Goal: Use online tool/utility: Utilize a website feature to perform a specific function

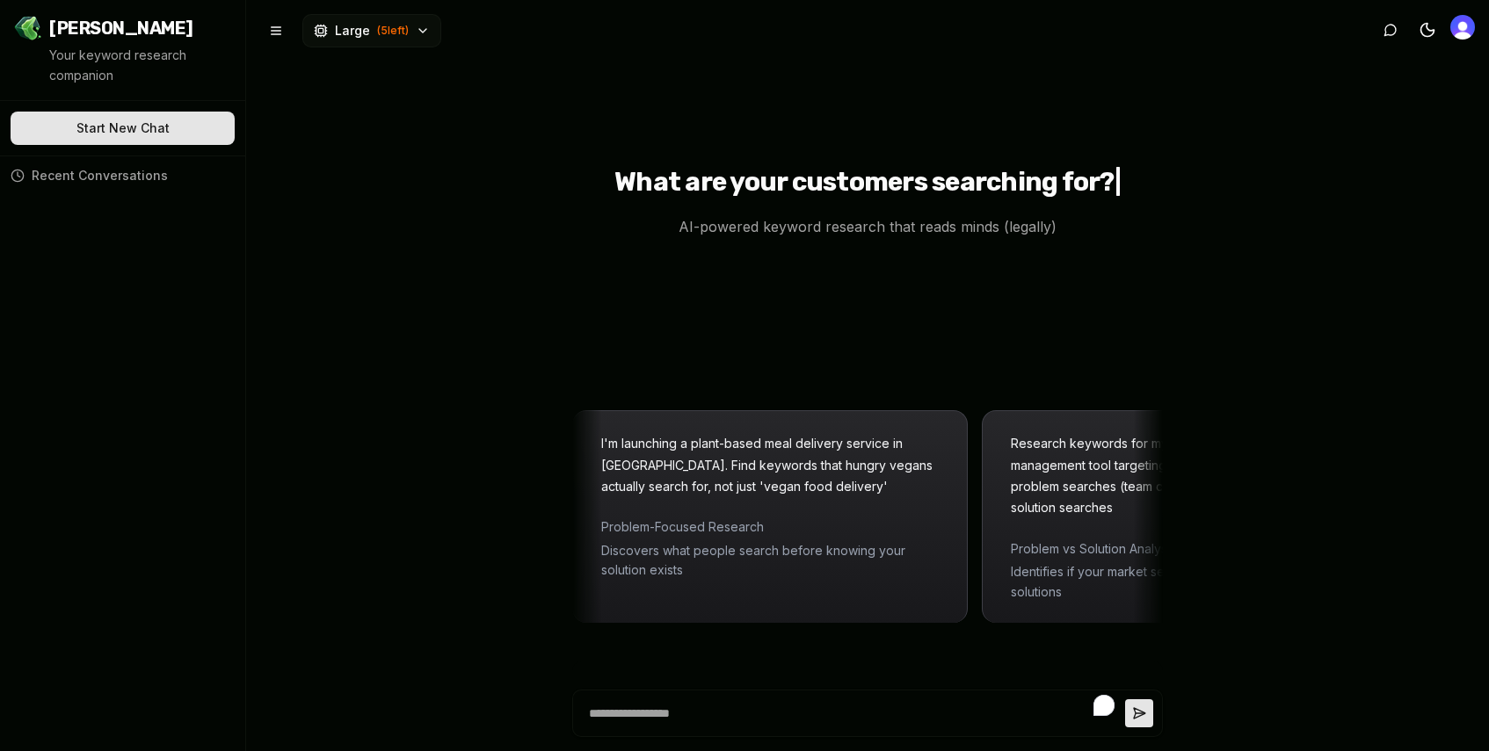
click at [55, 172] on span "Recent Conversations" at bounding box center [100, 176] width 136 height 18
click at [17, 179] on icon at bounding box center [18, 176] width 14 height 14
click at [69, 178] on span "Recent Conversations" at bounding box center [100, 176] width 136 height 18
click at [25, 171] on div "Recent Conversations" at bounding box center [123, 176] width 224 height 18
click at [55, 178] on span "Recent Conversations" at bounding box center [100, 176] width 136 height 18
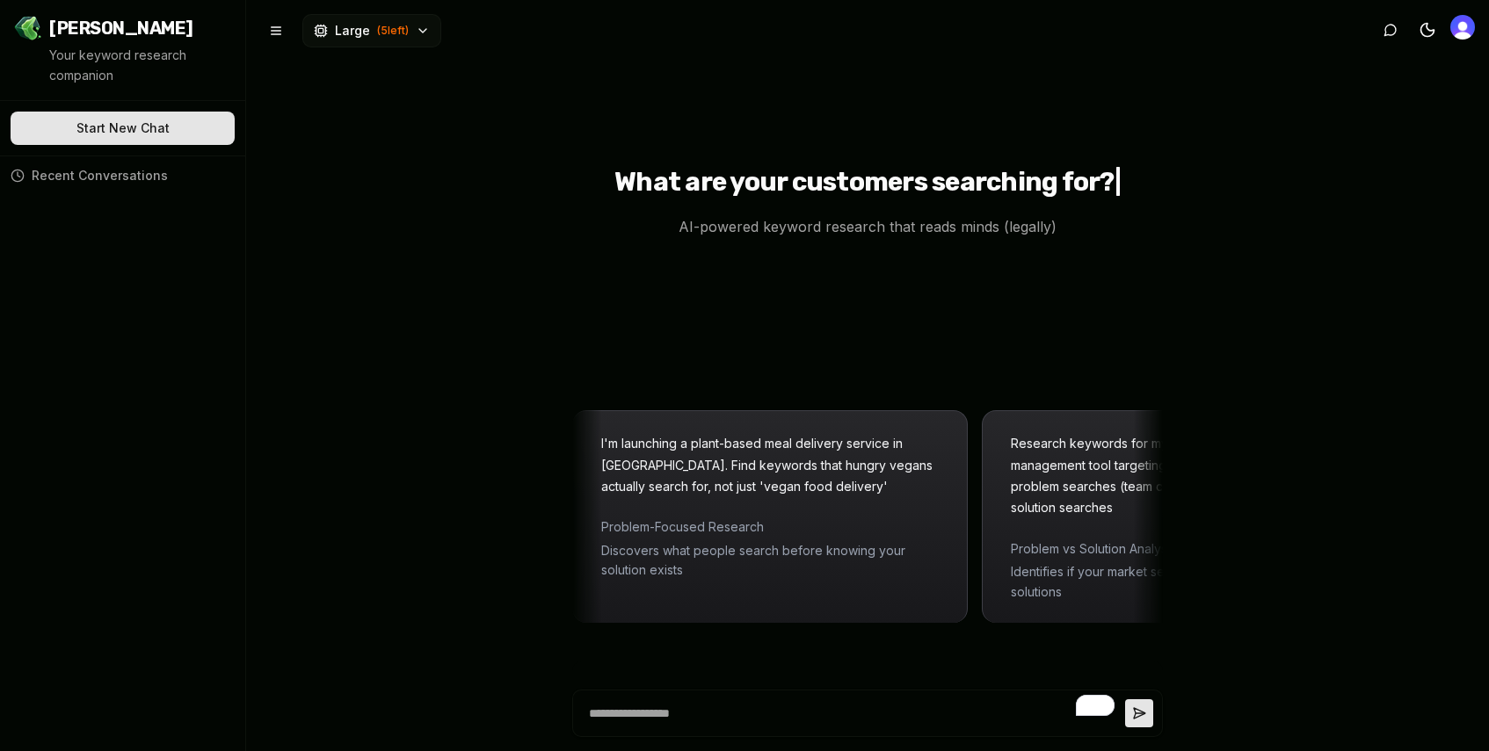
click at [92, 25] on span "[PERSON_NAME]" at bounding box center [121, 28] width 144 height 25
click at [1454, 35] on img "Open user button" at bounding box center [1462, 27] width 25 height 25
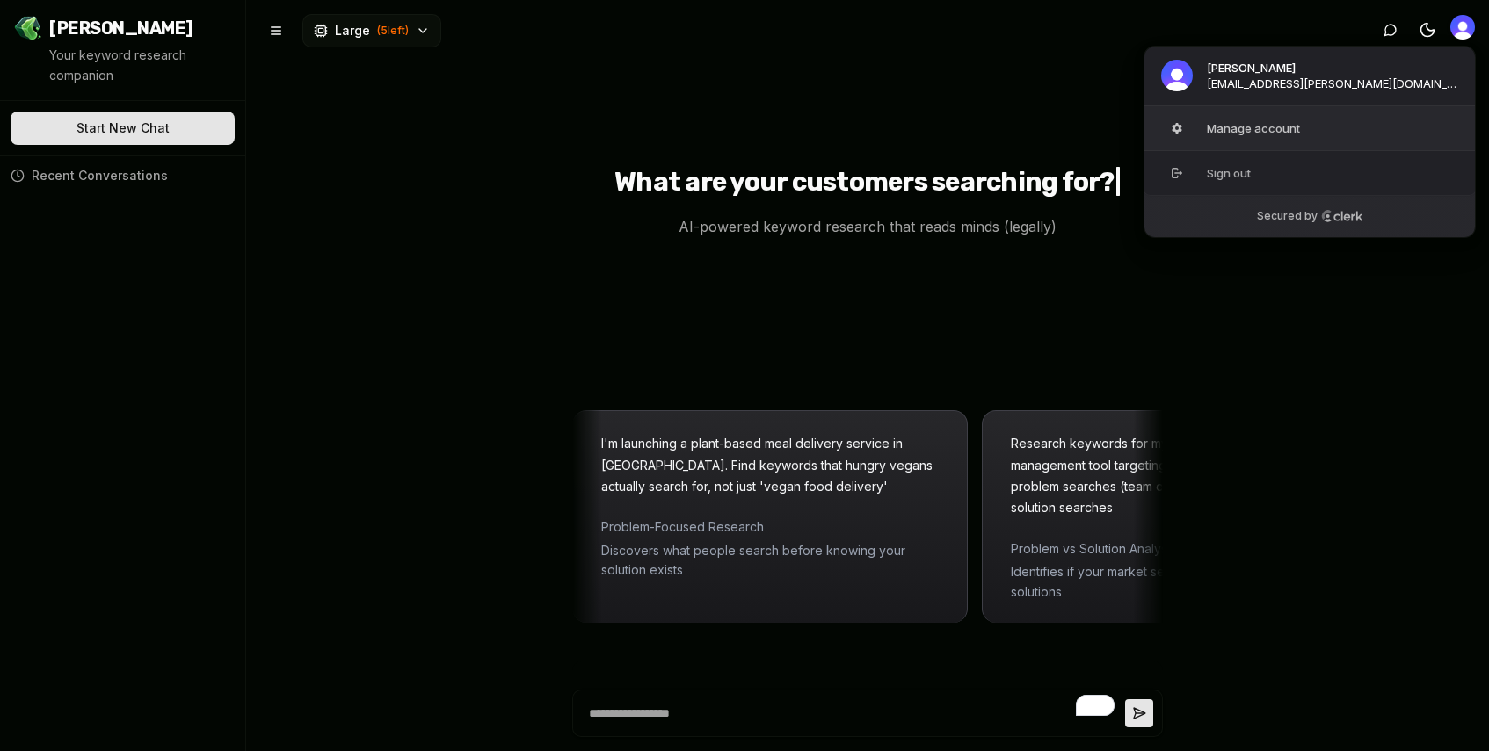
type textarea "*"
click at [1244, 78] on span "lauren.sauser@sidelineswap.com" at bounding box center [1332, 84] width 251 height 16
click at [48, 174] on span "Recent Conversations" at bounding box center [100, 176] width 136 height 18
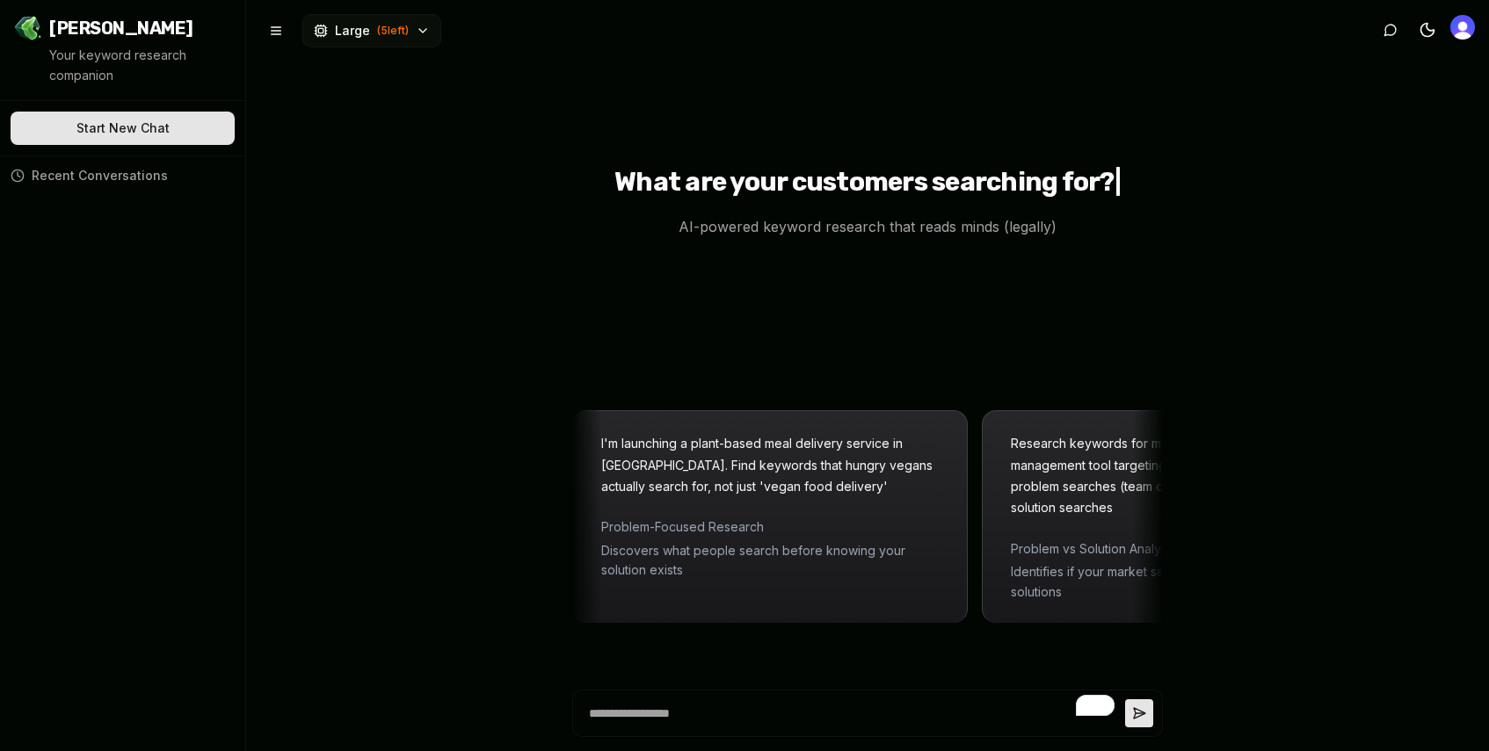
click at [18, 174] on icon at bounding box center [19, 174] width 3 height 4
click at [86, 35] on span "[PERSON_NAME]" at bounding box center [121, 28] width 144 height 25
click at [28, 21] on img at bounding box center [28, 28] width 28 height 28
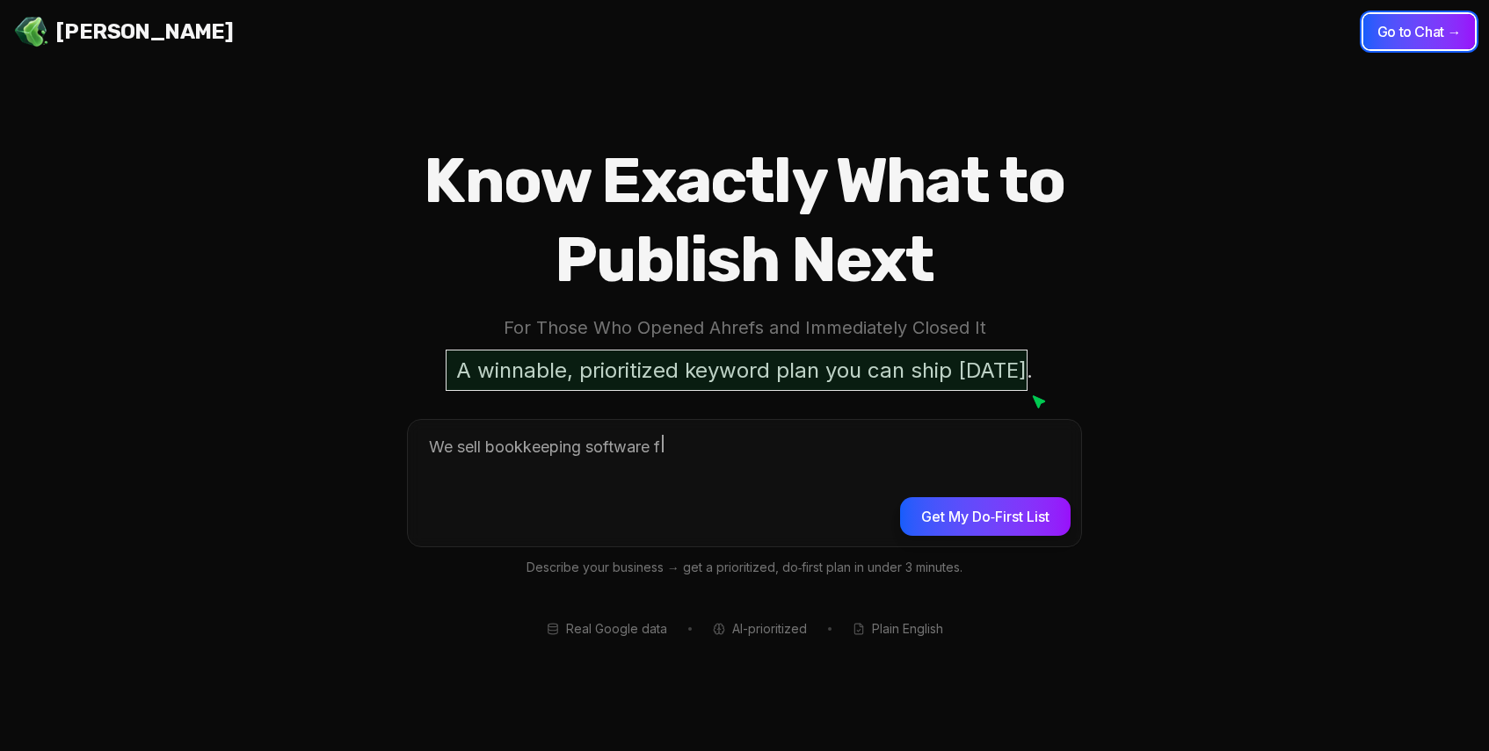
click at [1423, 30] on button "Go to Chat →" at bounding box center [1419, 31] width 112 height 35
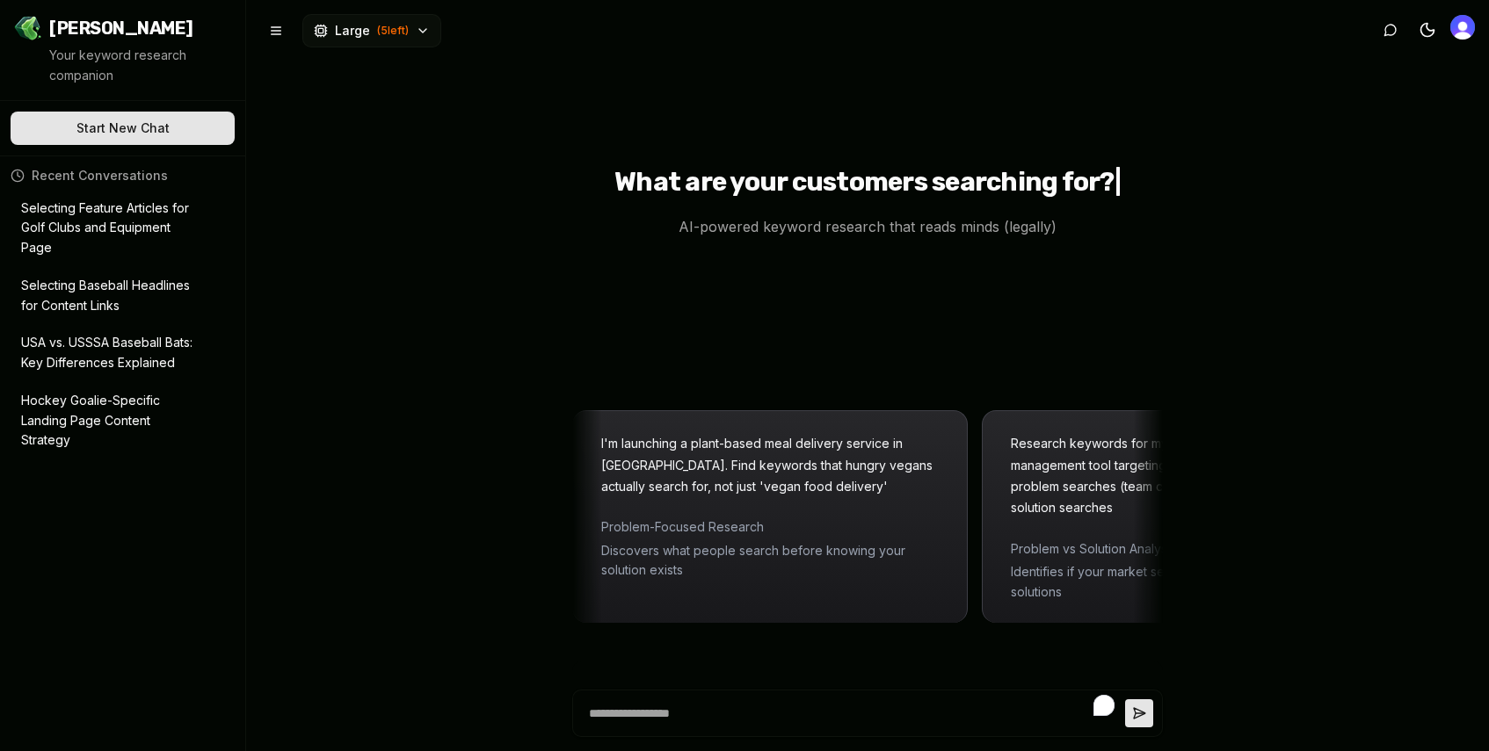
click at [92, 226] on p "Selecting Feature Articles for Golf Clubs and Equipment Page" at bounding box center [110, 229] width 178 height 60
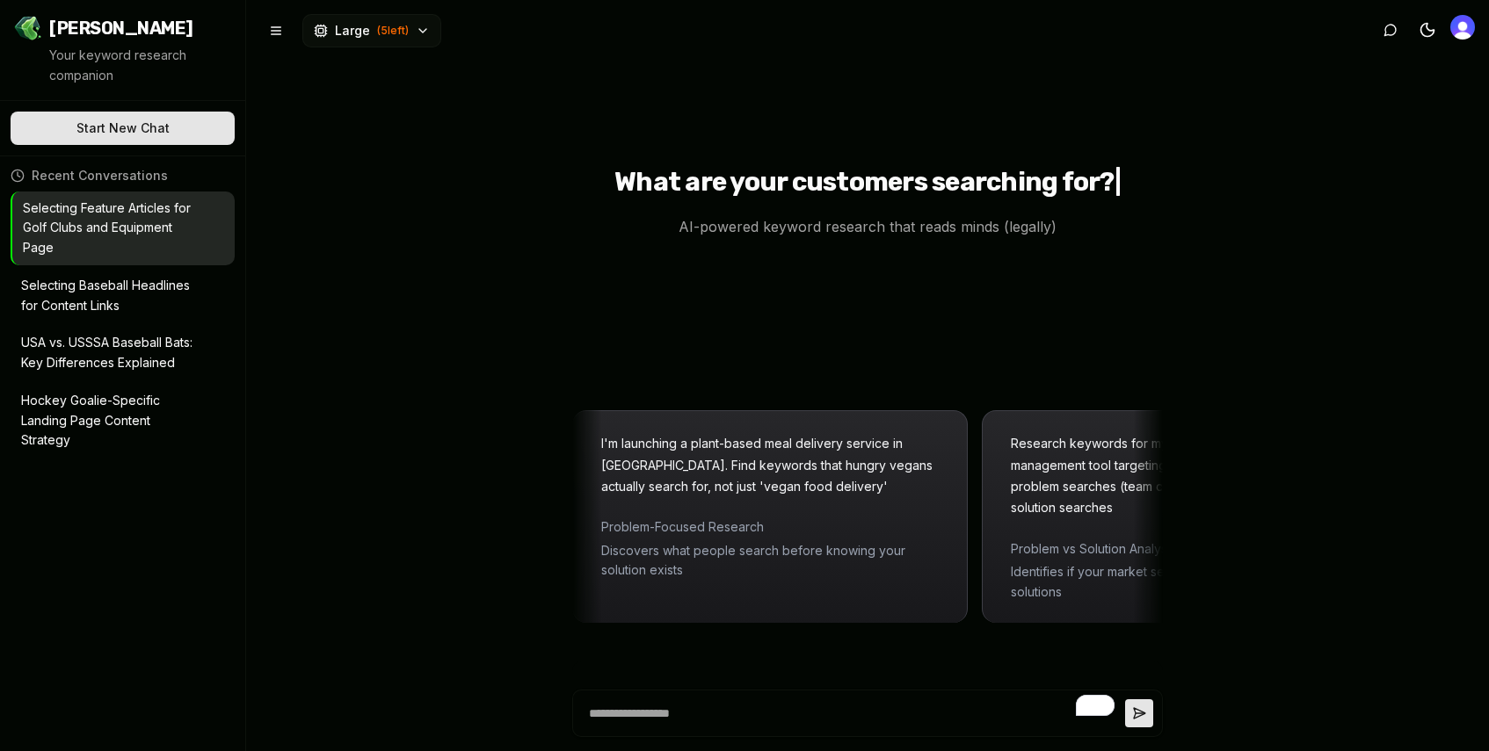
click at [118, 238] on p "Selecting Feature Articles for Golf Clubs and Equipment Page" at bounding box center [111, 229] width 177 height 60
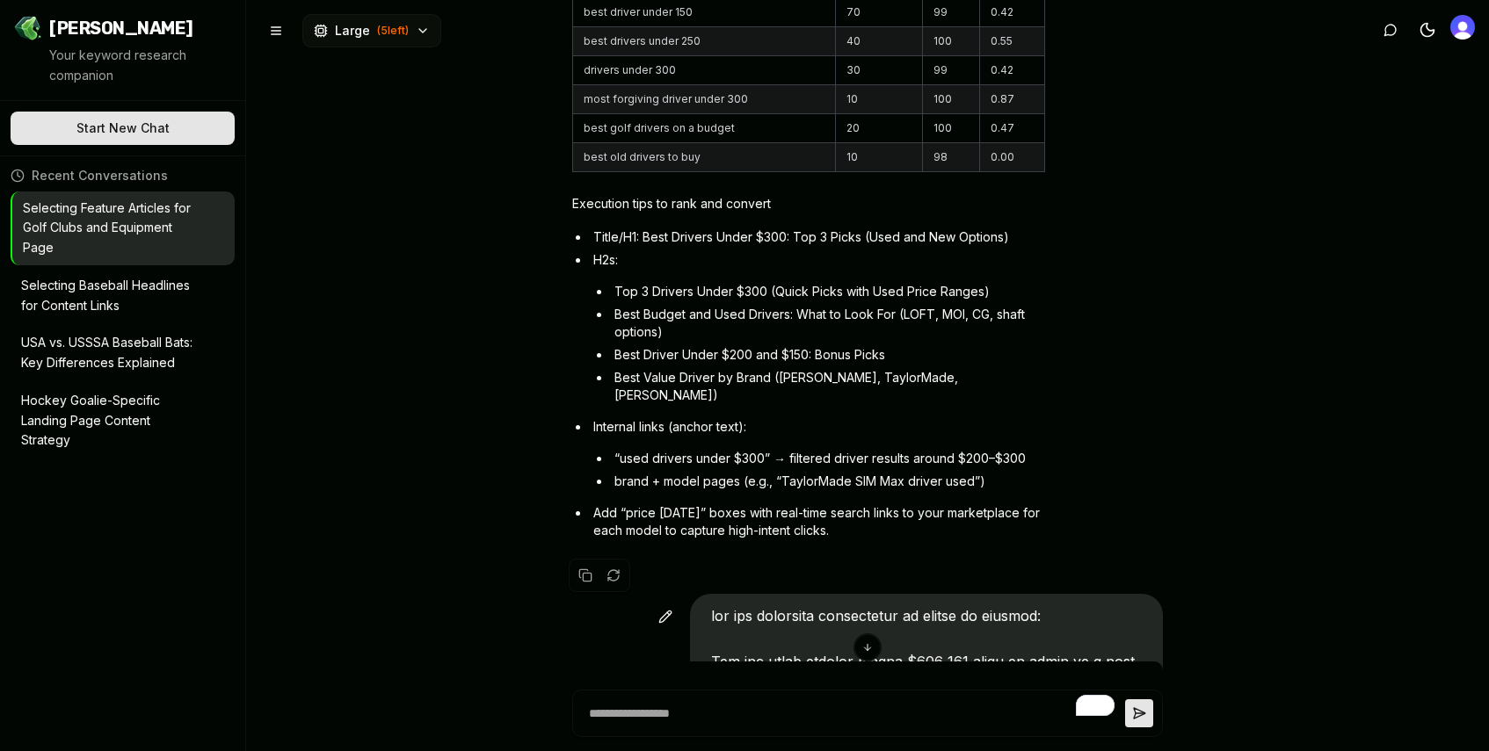
scroll to position [9933, 0]
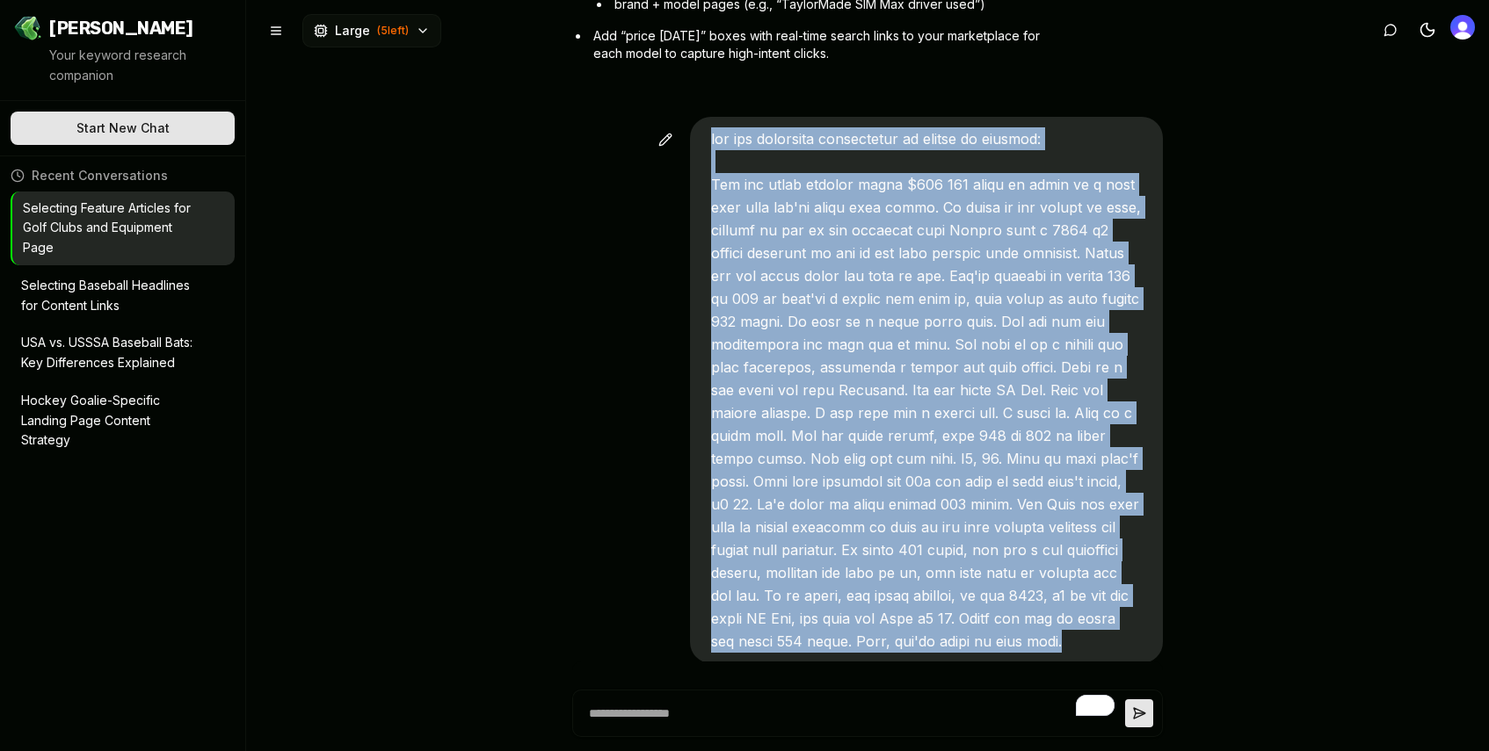
drag, startPoint x: 713, startPoint y: 87, endPoint x: 1070, endPoint y: 598, distance: 624.1
click at [1070, 598] on div at bounding box center [926, 390] width 473 height 547
copy span "use the following information to create an outline: The top three drivers under…"
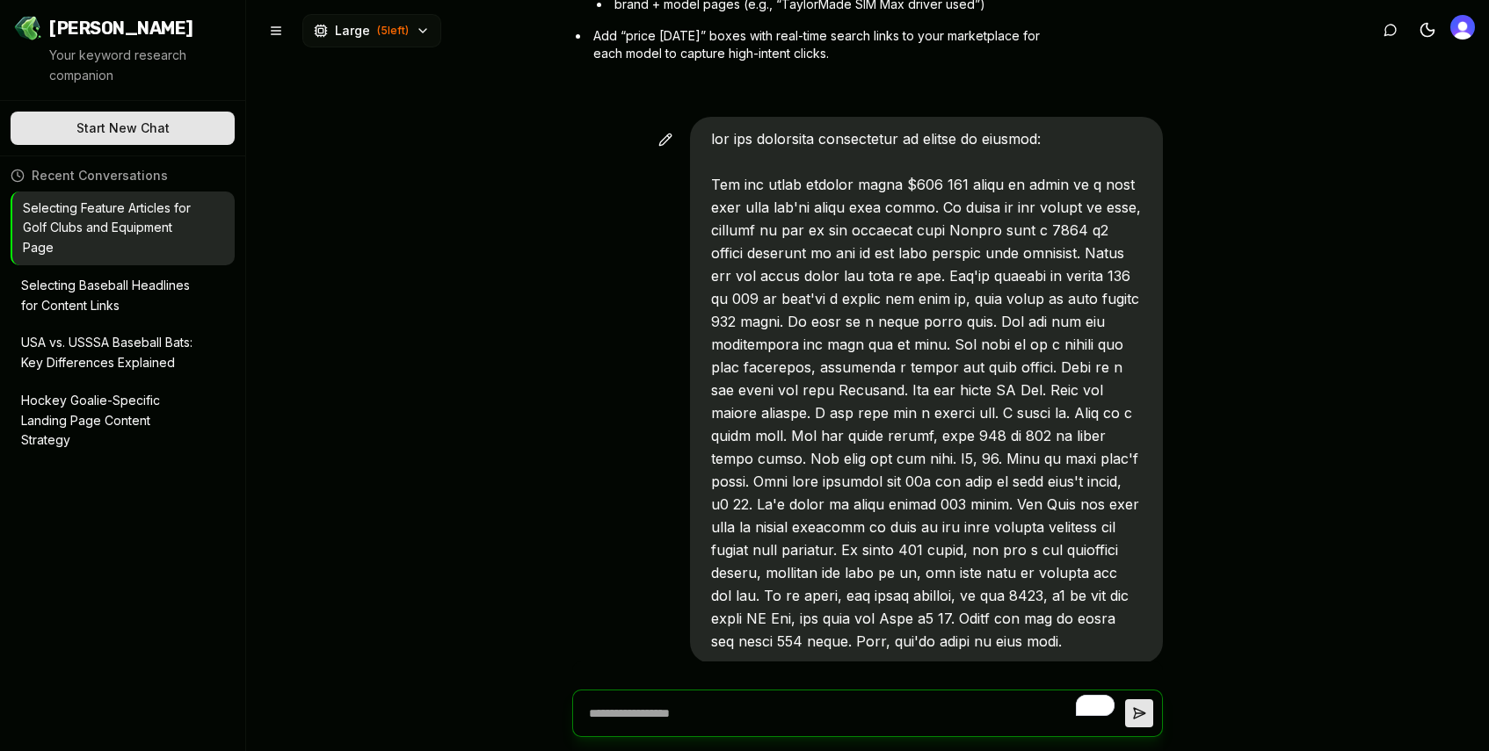
click at [799, 714] on textarea "To enrich screen reader interactions, please activate Accessibility in Grammarl…" at bounding box center [853, 714] width 543 height 46
paste textarea "**********"
type textarea "**********"
type textarea "*"
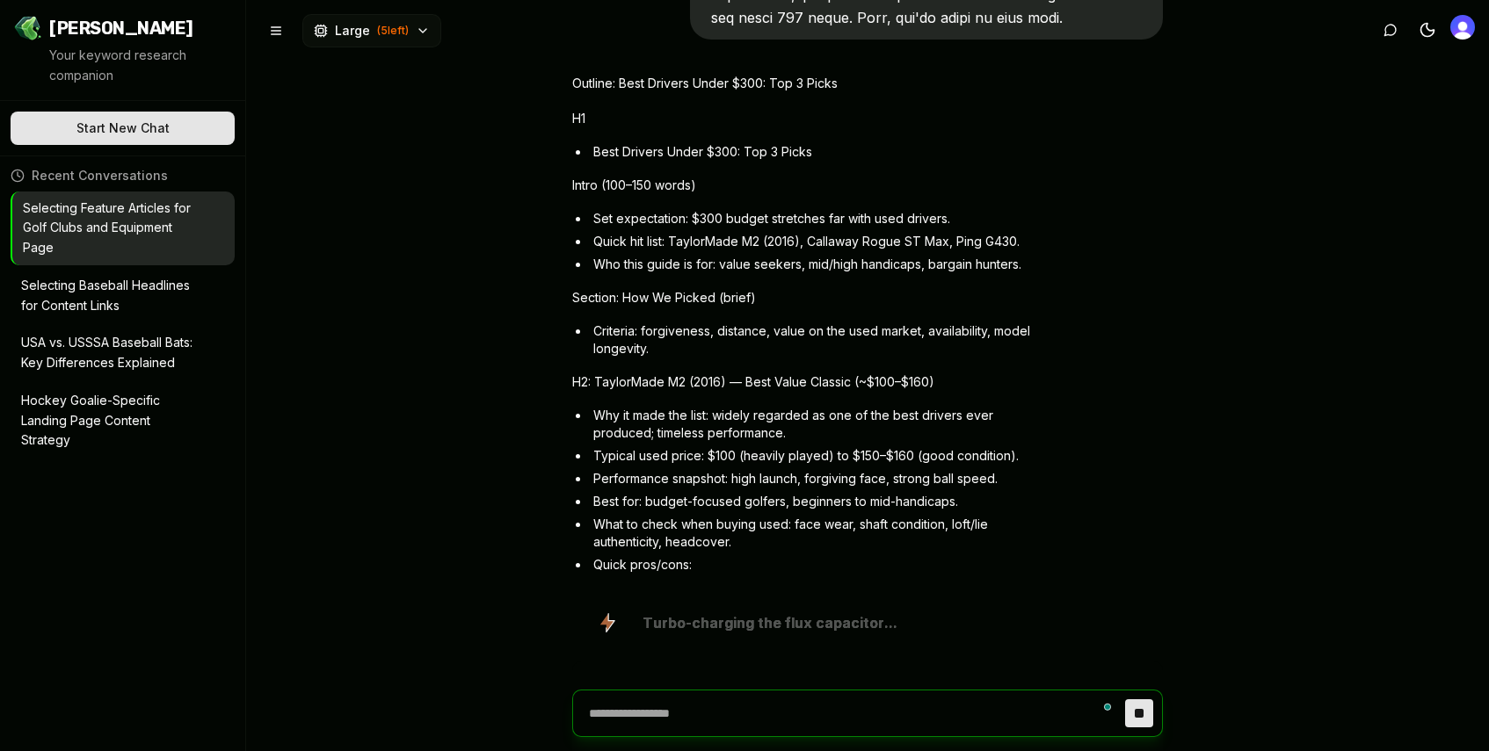
scroll to position [11452, 0]
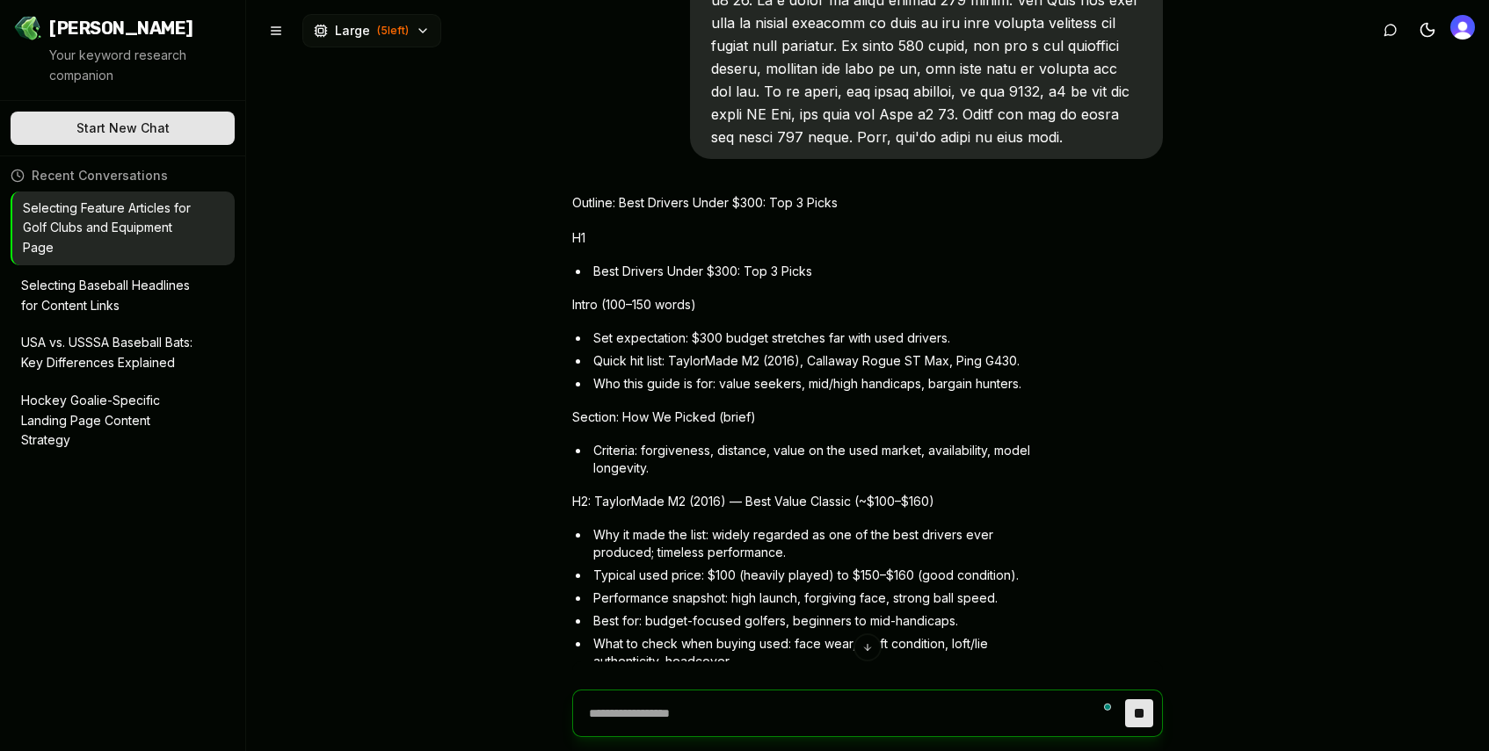
type textarea "*"
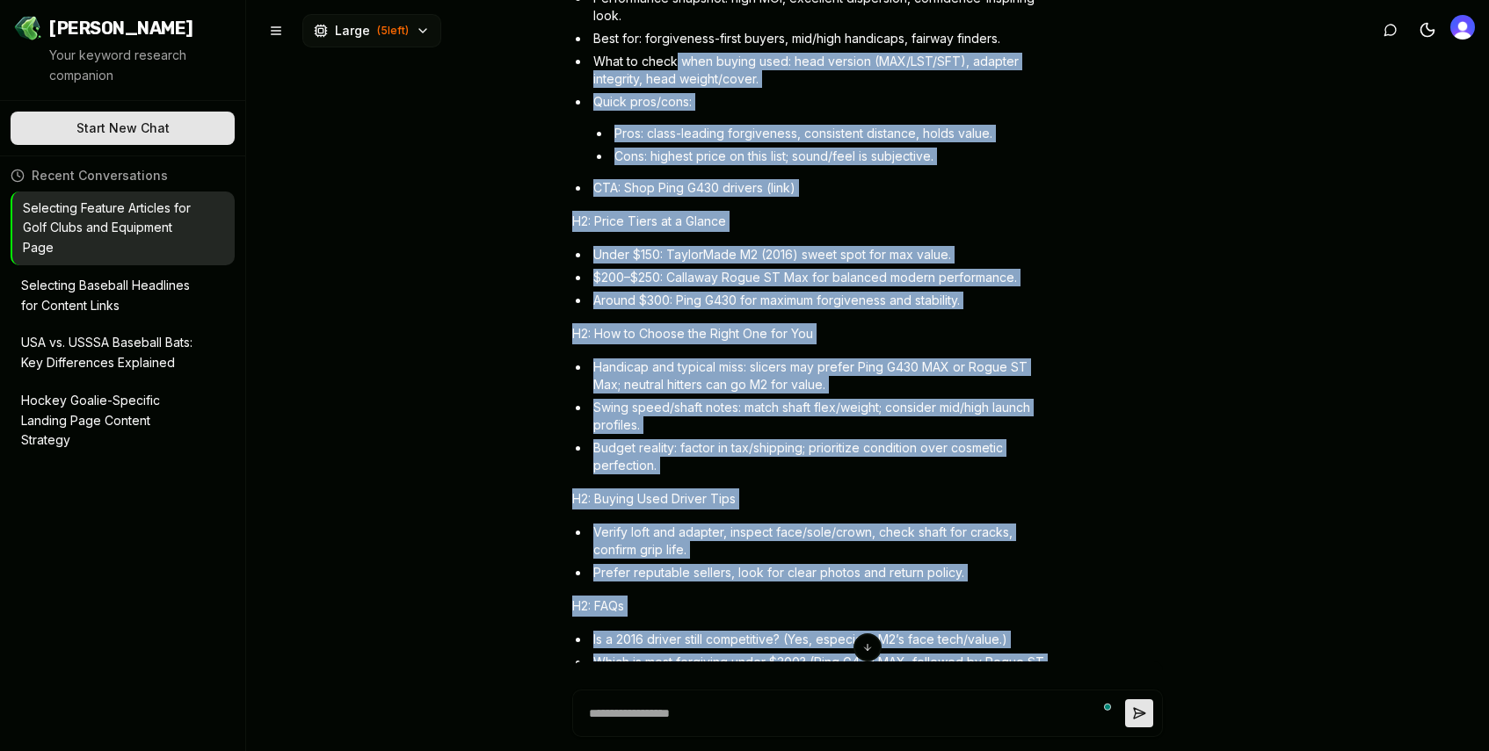
scroll to position [12120, 0]
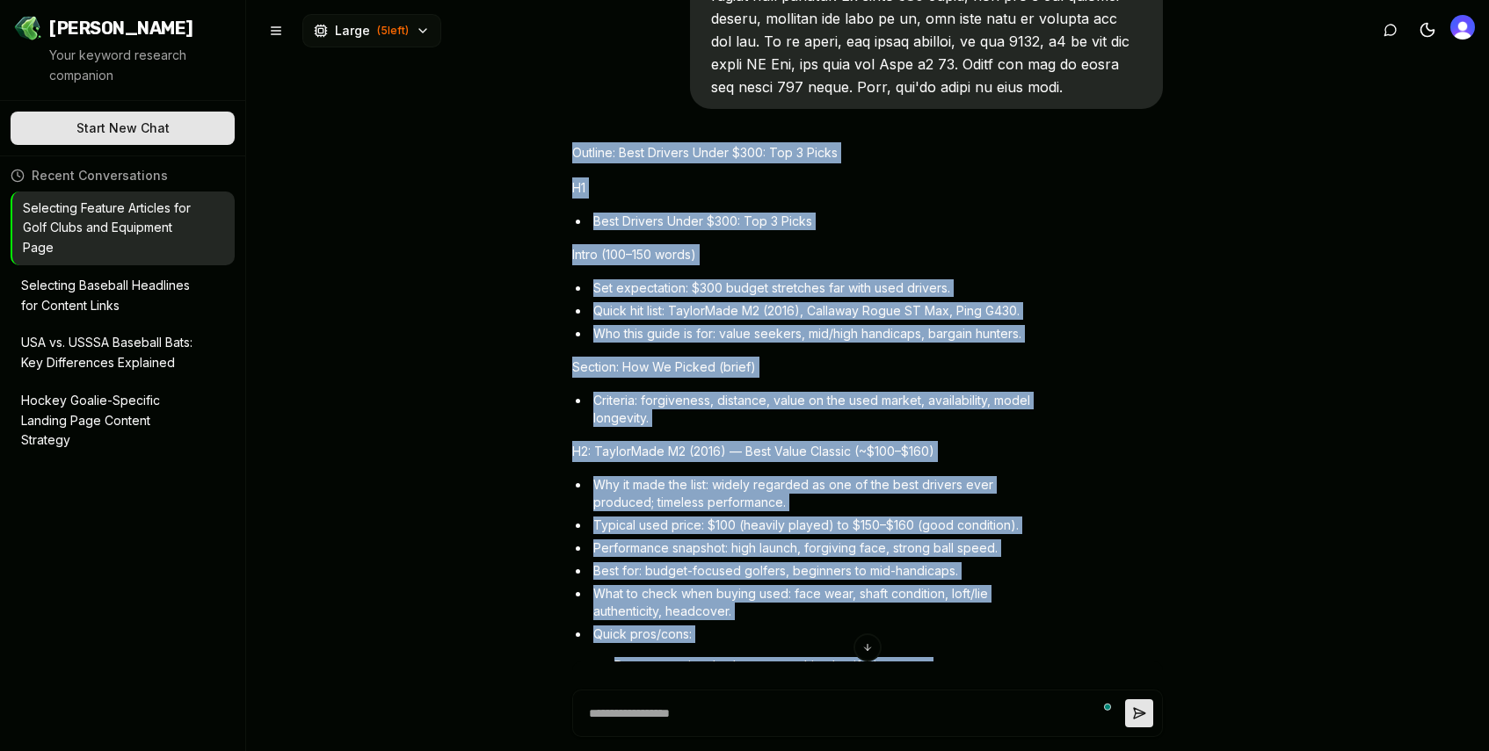
drag, startPoint x: 859, startPoint y: 453, endPoint x: 560, endPoint y: 84, distance: 474.7
click at [560, 84] on div "We have the ability to add three feature articles with full content to our golf…" at bounding box center [867, 375] width 1243 height 751
copy div "Loremip: Dolo Sitamet Conse $041: Adi 3 Elits D7 Eius Tempori Utlab $912: Etd 6…"
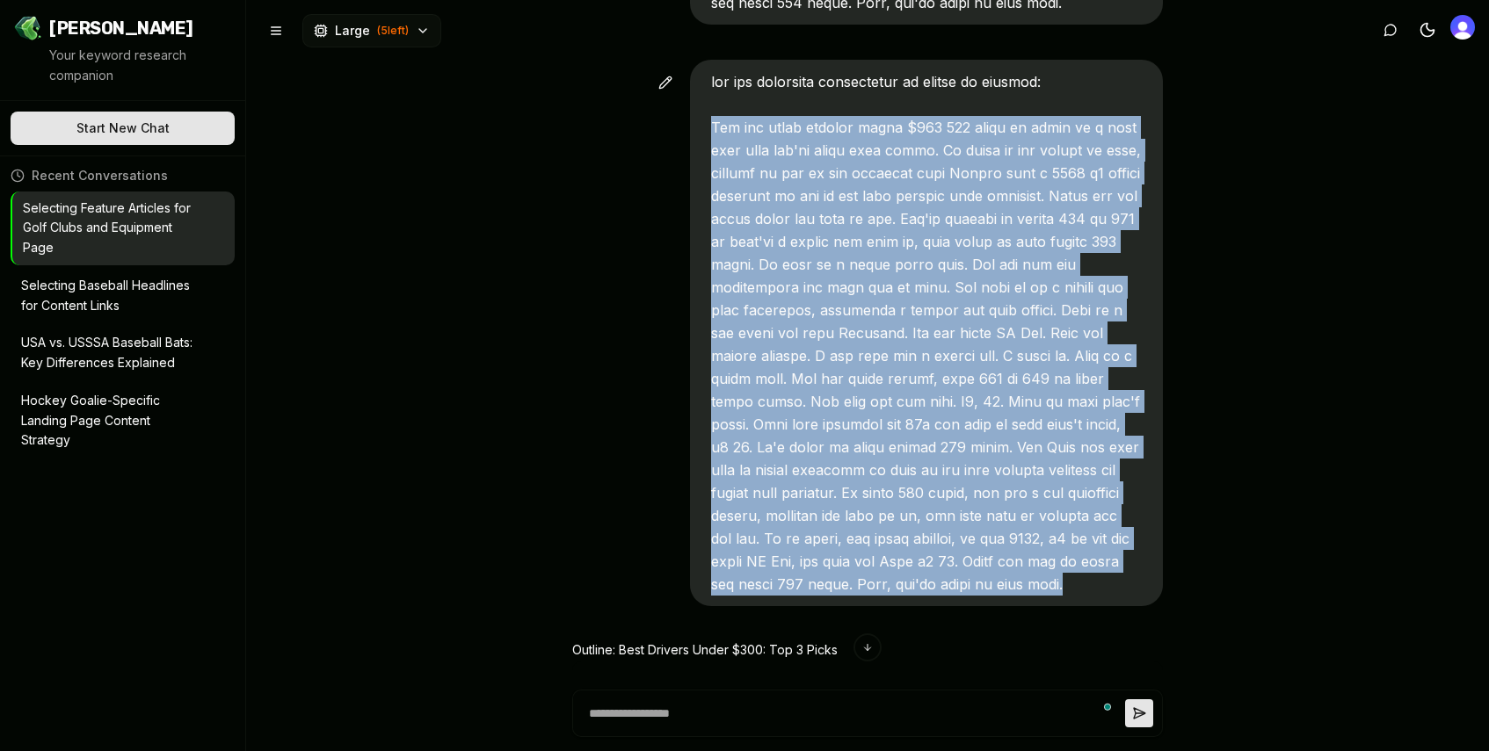
drag, startPoint x: 963, startPoint y: 449, endPoint x: 708, endPoint y: 67, distance: 459.4
click at [708, 67] on div at bounding box center [926, 333] width 473 height 547
copy span "The top three drivers under $300 300 bucks is gonna go a long ways when you're …"
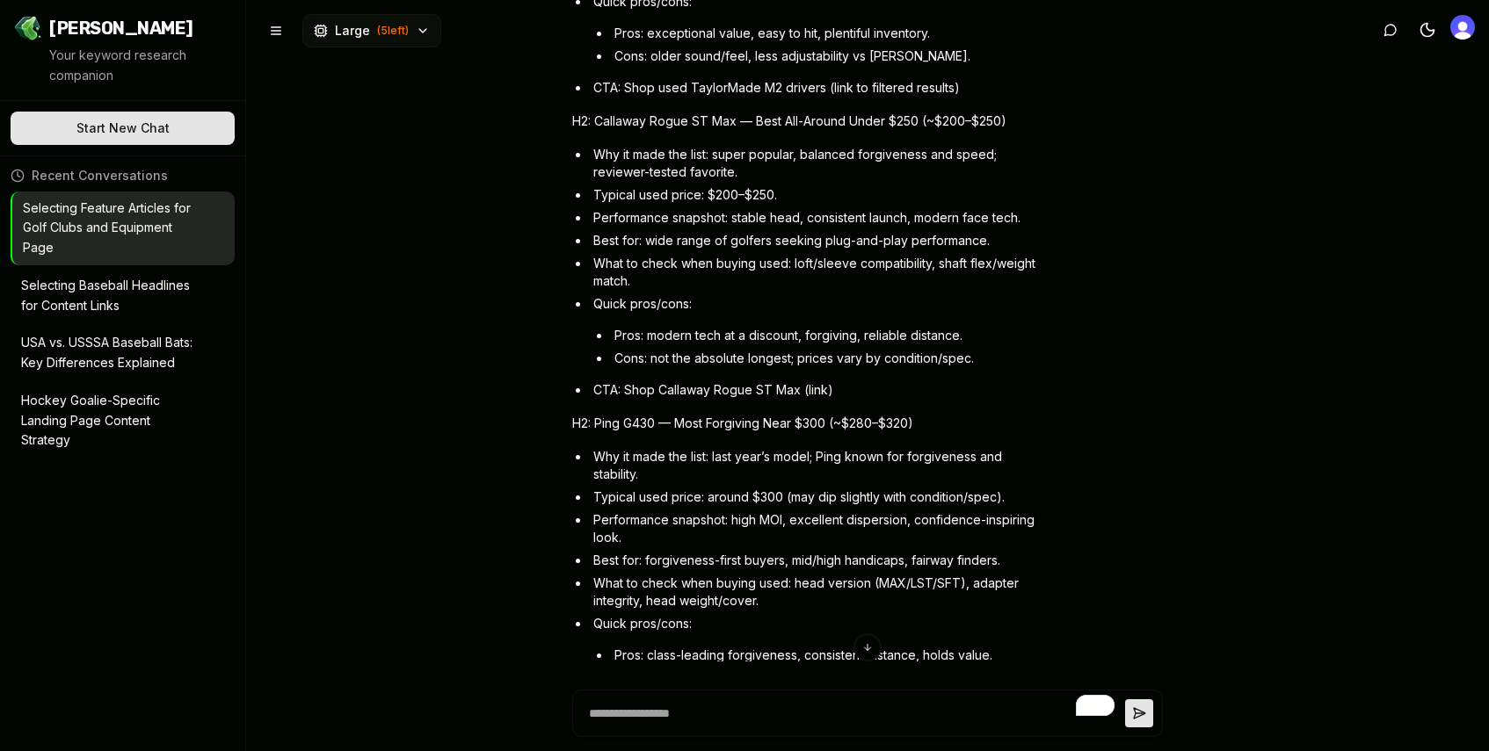
scroll to position [11722, 0]
